Goal: Transaction & Acquisition: Purchase product/service

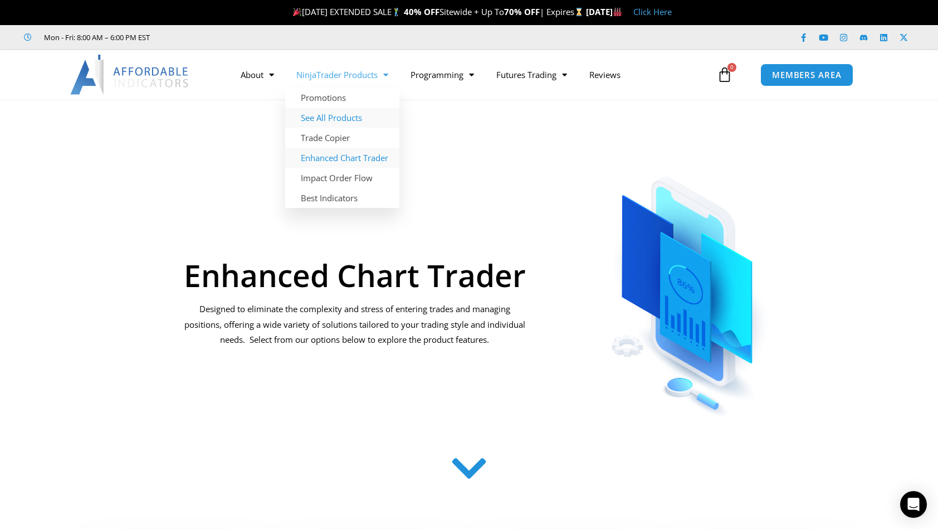
click at [347, 118] on link "See All Products" at bounding box center [342, 118] width 114 height 20
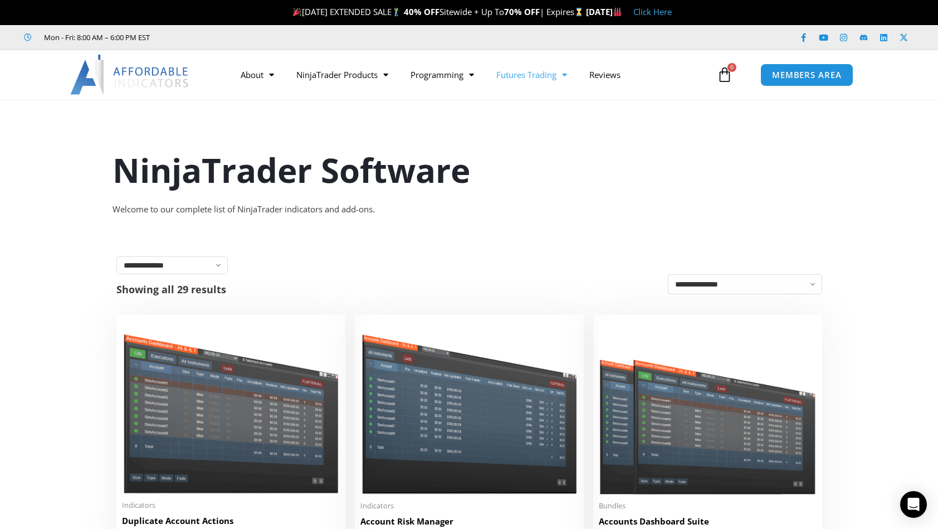
click at [557, 75] on link "Futures Trading" at bounding box center [531, 75] width 93 height 26
click at [563, 77] on span "Menu" at bounding box center [562, 75] width 11 height 20
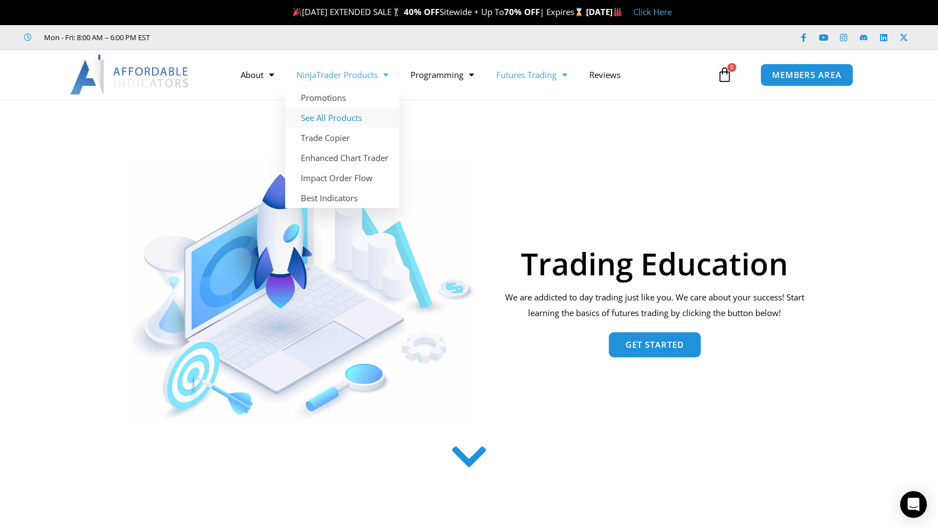
click at [337, 118] on link "See All Products" at bounding box center [342, 118] width 114 height 20
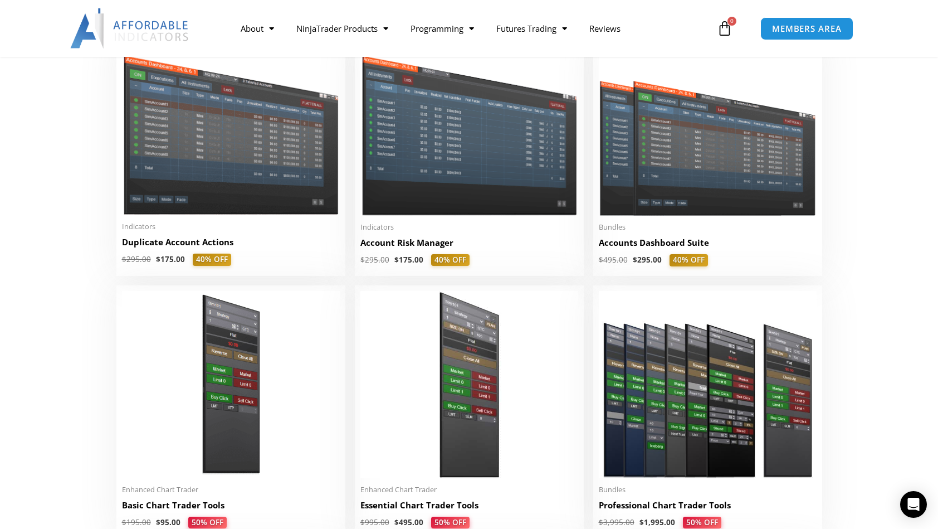
scroll to position [278, 0]
click at [418, 245] on h2 "Account Risk Manager" at bounding box center [470, 243] width 218 height 12
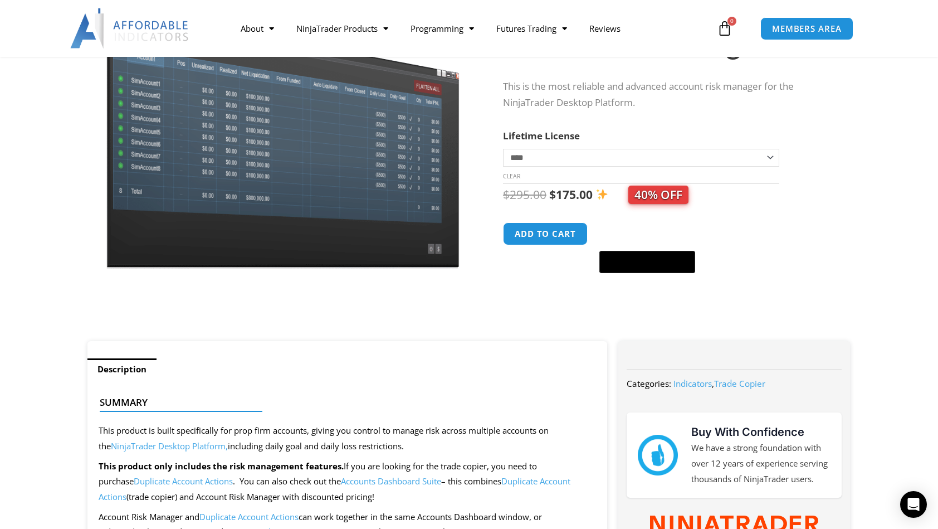
scroll to position [111, 0]
click at [766, 156] on select "**********" at bounding box center [641, 157] width 276 height 18
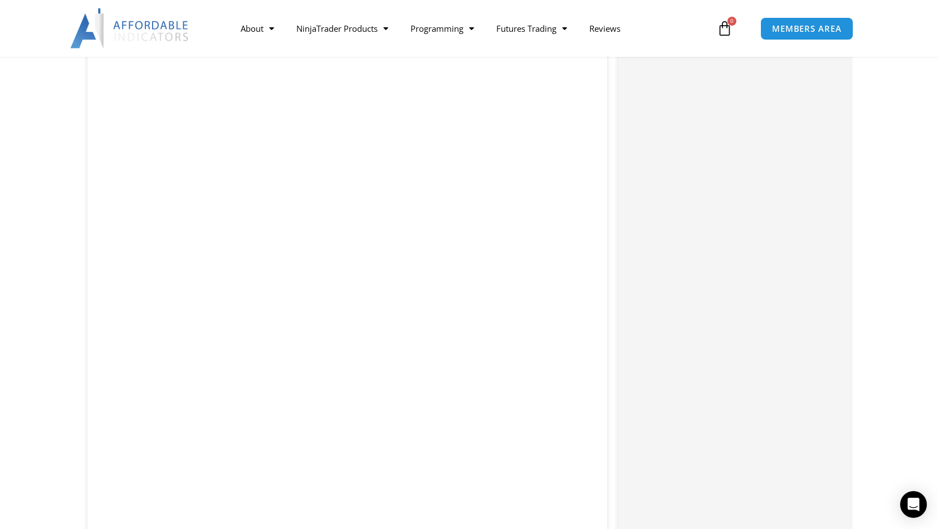
scroll to position [1954, 0]
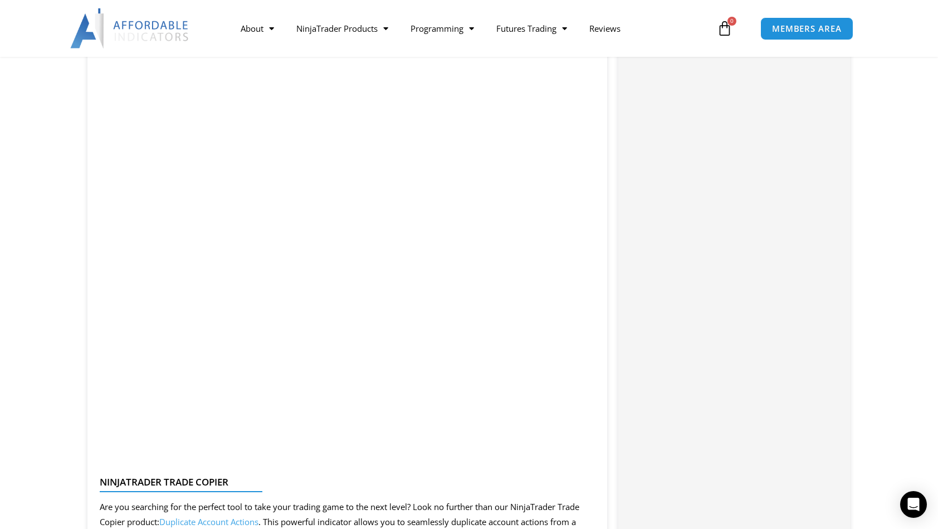
scroll to position [2038, 0]
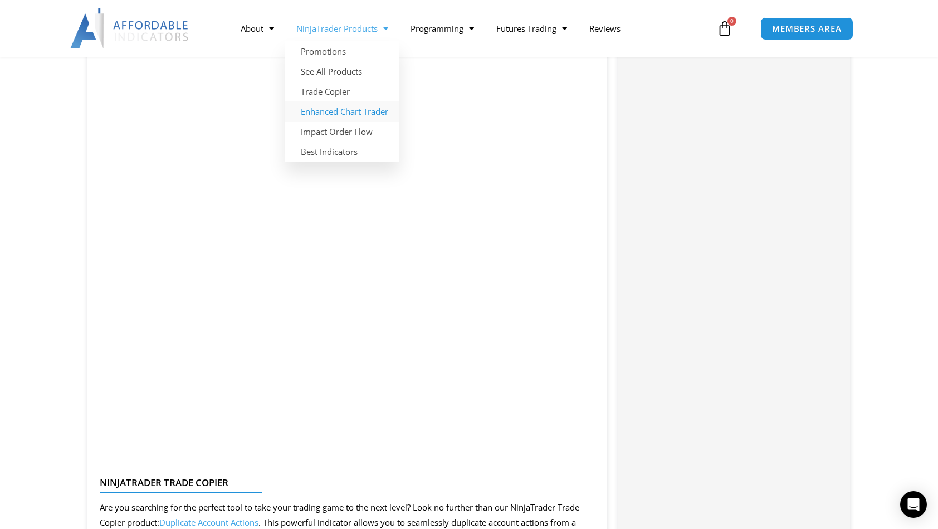
click at [342, 116] on link "Enhanced Chart Trader" at bounding box center [342, 111] width 114 height 20
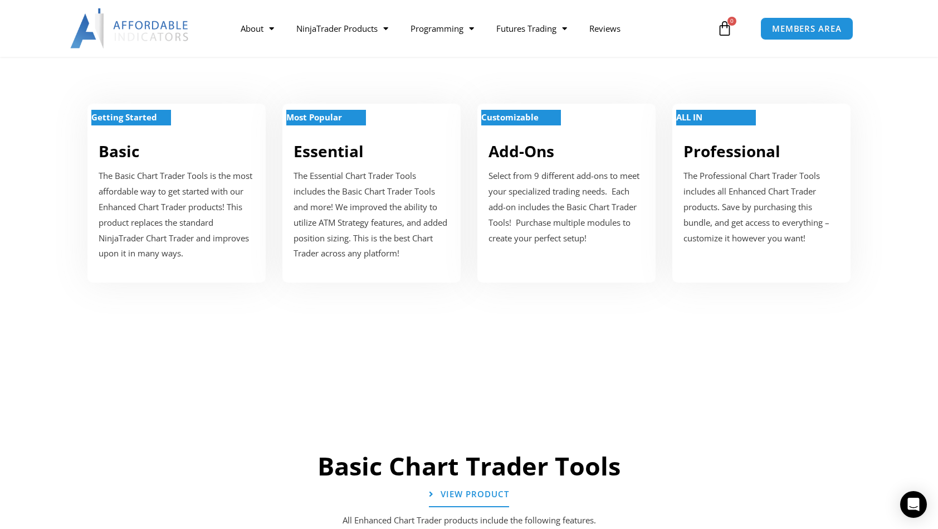
scroll to position [445, 0]
click at [136, 114] on strong "Getting Started" at bounding box center [124, 116] width 66 height 11
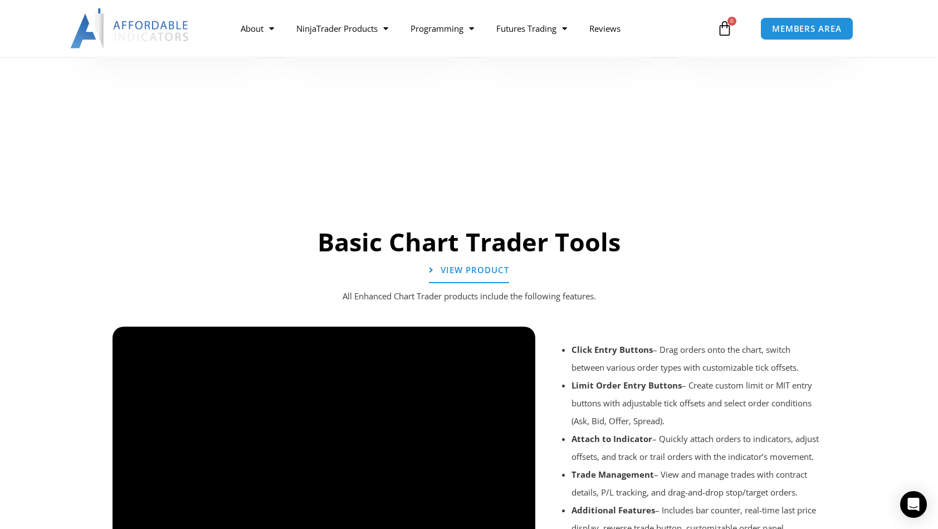
scroll to position [669, 0]
click at [496, 265] on span "View Product" at bounding box center [475, 269] width 75 height 9
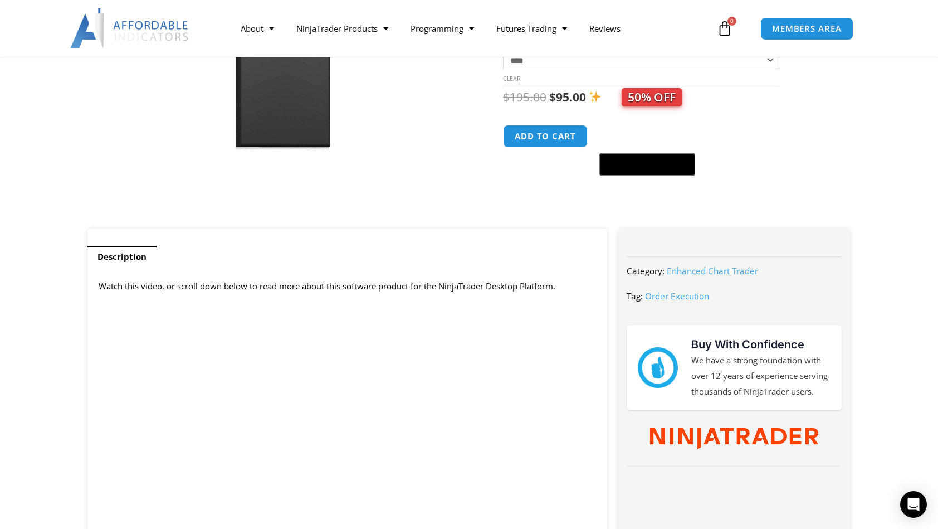
scroll to position [278, 0]
